Goal: Find specific page/section: Find specific page/section

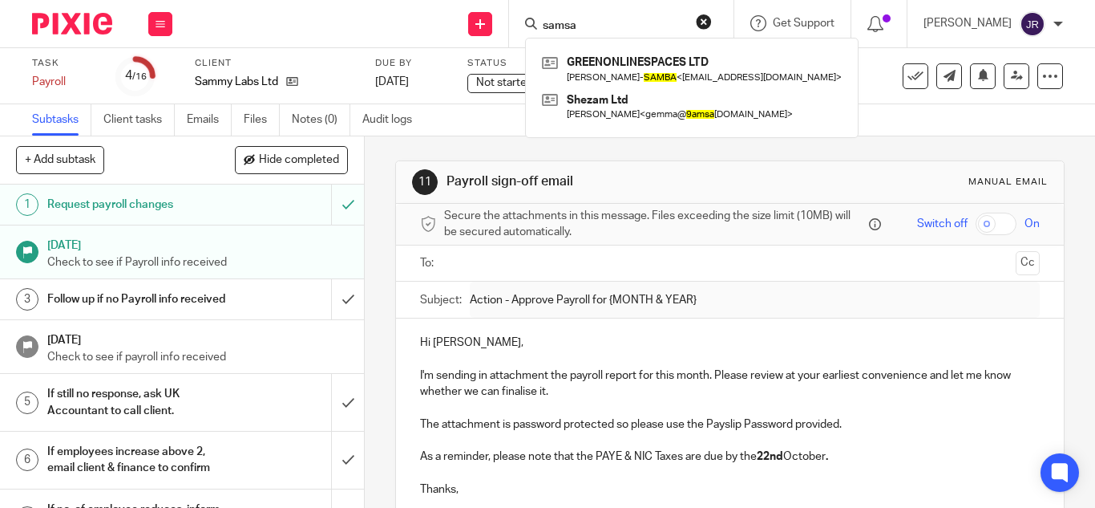
drag, startPoint x: 607, startPoint y: 27, endPoint x: 510, endPoint y: 38, distance: 97.7
click at [510, 38] on div "samsa GREENONLINESPACES LTD Yvonne Pauline BULUMA- SAMBA < ybuluma@greenonlines…" at bounding box center [621, 23] width 225 height 47
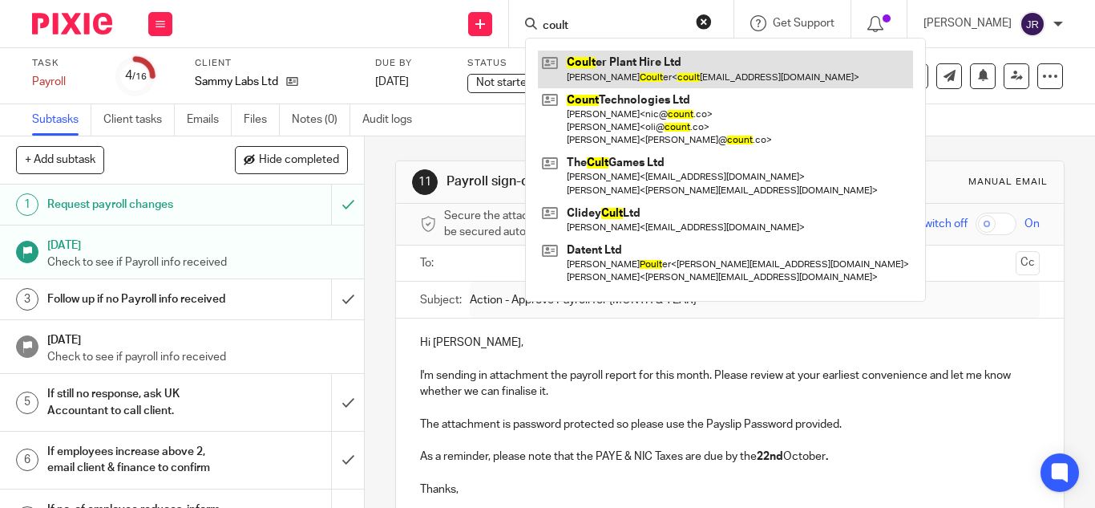
type input "coult"
click at [667, 53] on link at bounding box center [725, 69] width 375 height 37
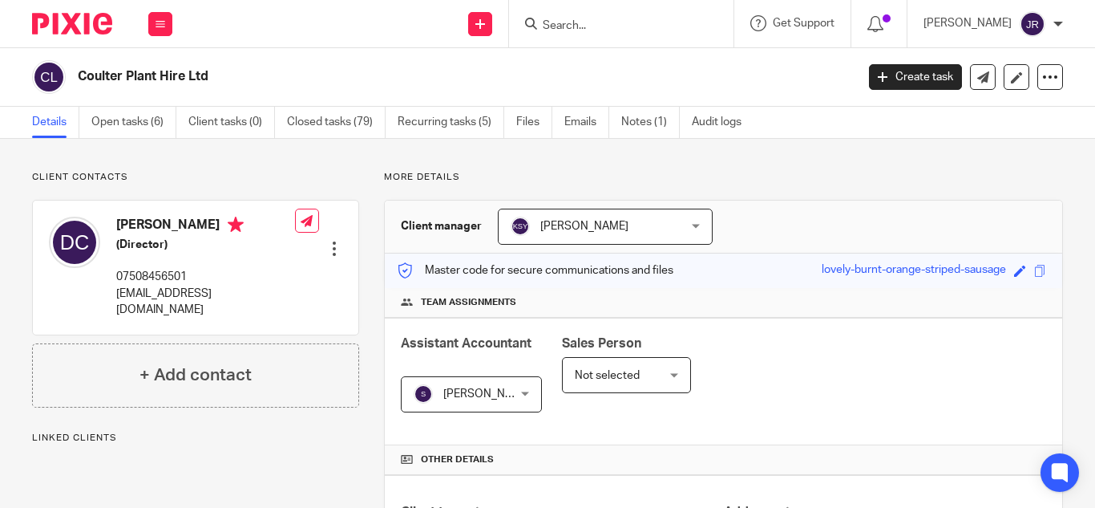
scroll to position [427, 0]
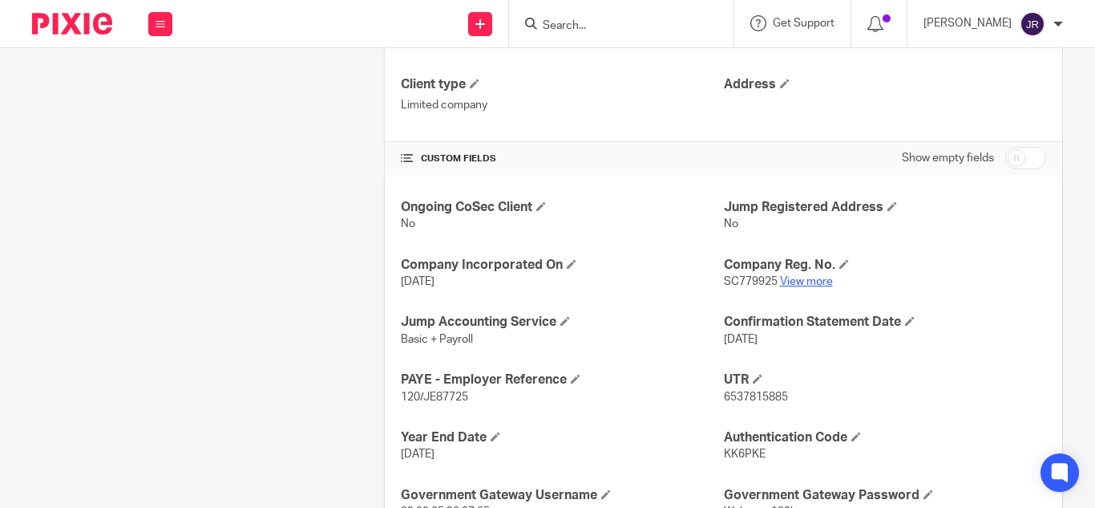
click at [803, 277] on link "View more" at bounding box center [806, 281] width 53 height 11
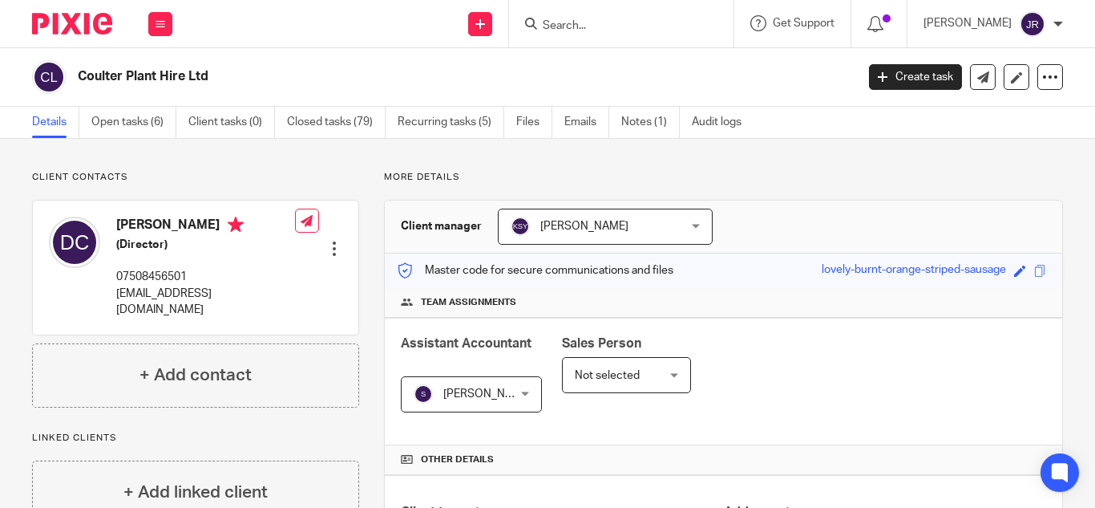
click at [621, 44] on div at bounding box center [621, 23] width 225 height 47
click at [608, 27] on input "Search" at bounding box center [613, 26] width 144 height 14
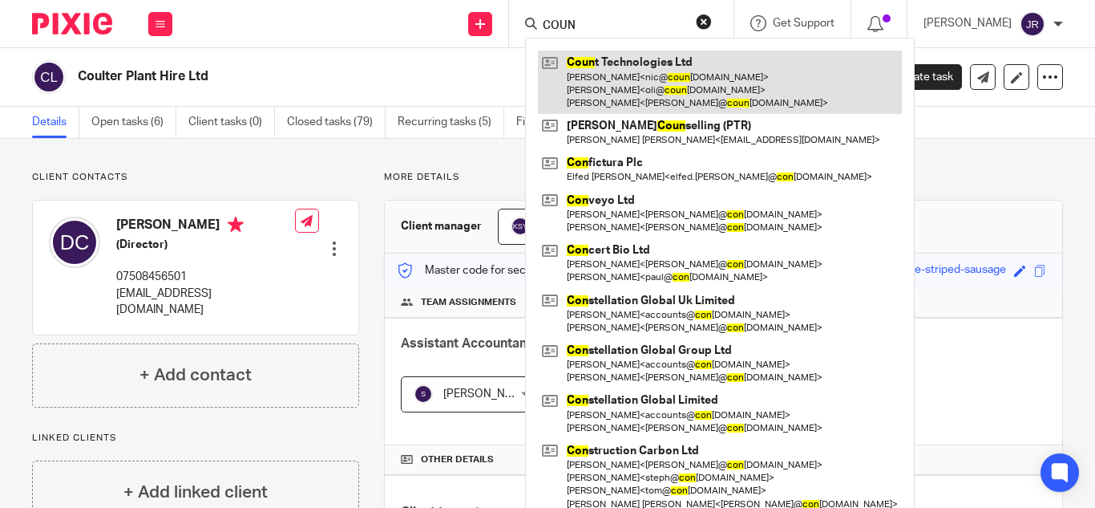
type input "COUN"
click at [609, 79] on link at bounding box center [720, 82] width 364 height 63
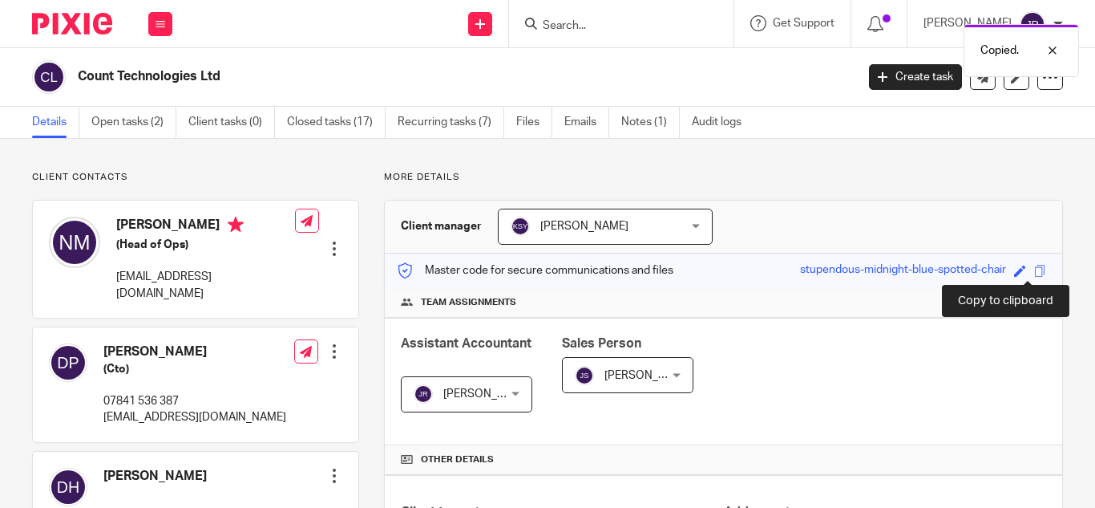
click at [1034, 269] on span at bounding box center [1040, 271] width 12 height 12
